Goal: Task Accomplishment & Management: Complete application form

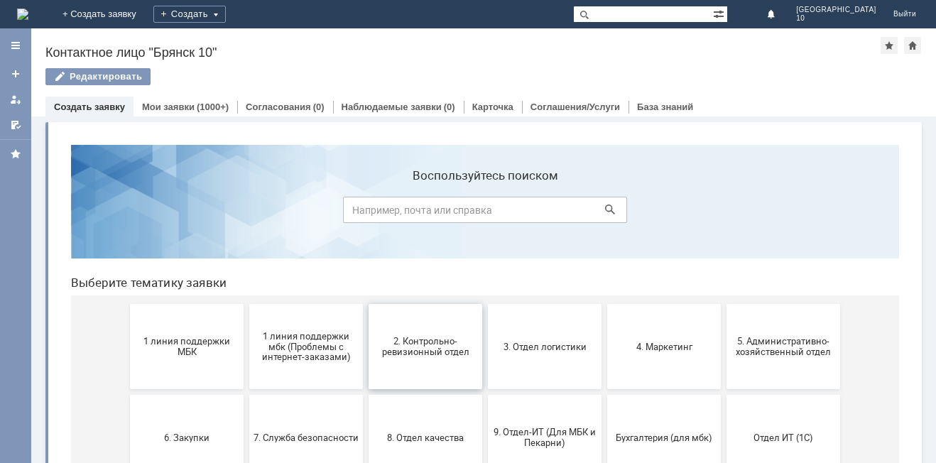
click at [399, 345] on span "2. Контрольно-ревизионный отдел" at bounding box center [425, 346] width 105 height 21
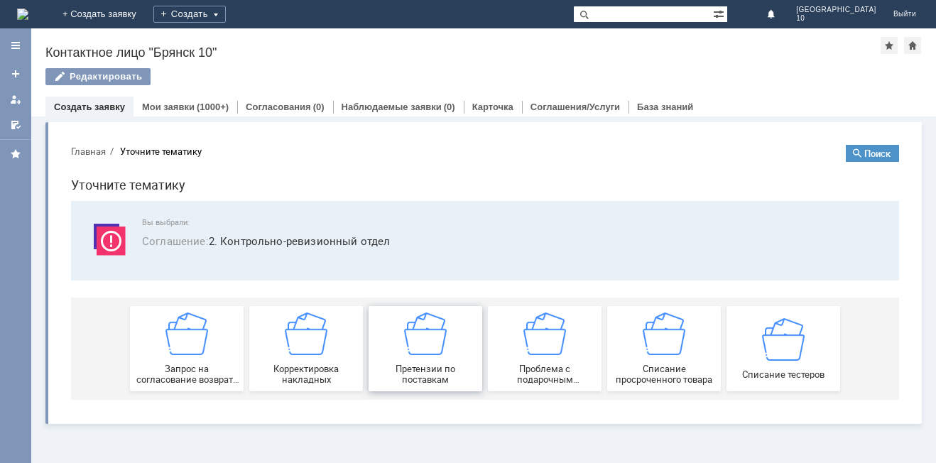
click at [414, 359] on div "Претензии по поставкам" at bounding box center [425, 348] width 105 height 72
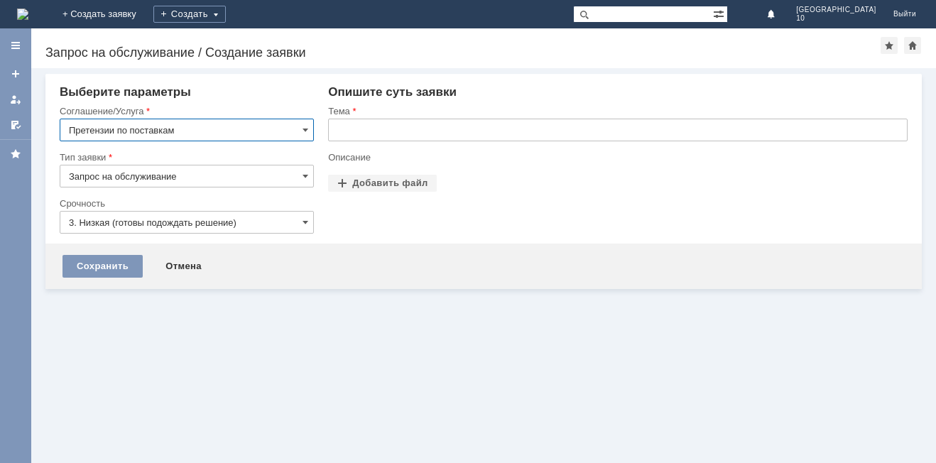
click at [336, 130] on input "text" at bounding box center [617, 130] width 579 height 23
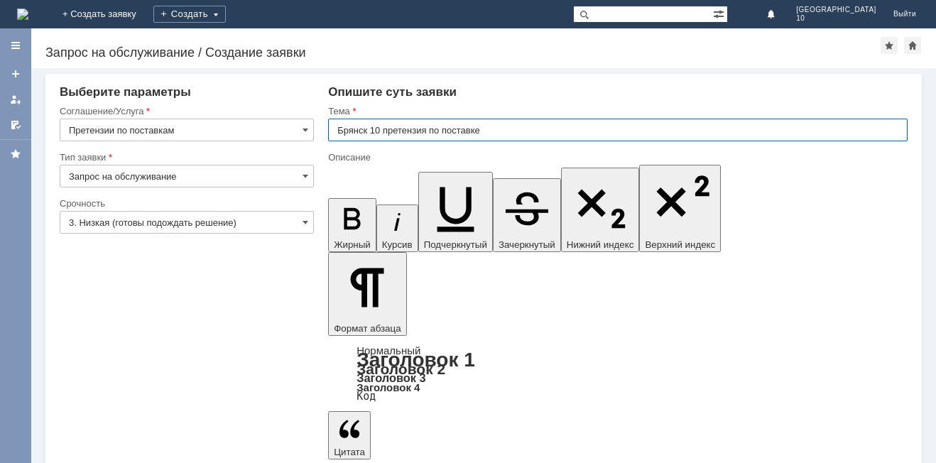
type input "Брянск 10 претензия по поставке"
